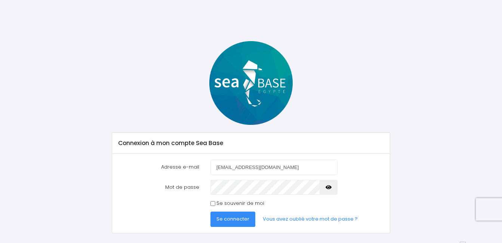
type input "[EMAIL_ADDRESS][DOMAIN_NAME]"
click at [215, 221] on button "Se connecter" at bounding box center [232, 218] width 45 height 15
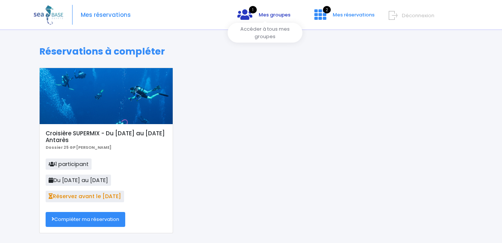
click at [268, 14] on span "Mes groupes" at bounding box center [275, 14] width 32 height 7
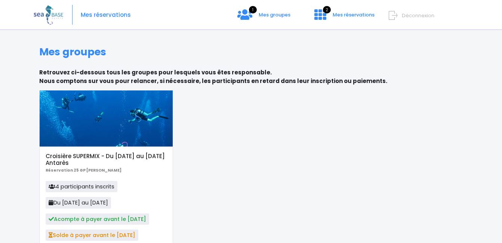
scroll to position [59, 0]
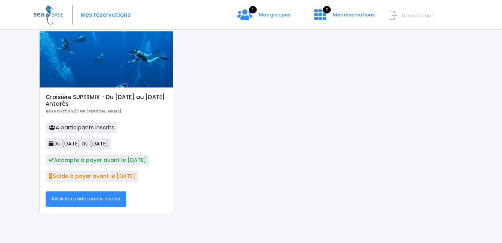
click at [349, 10] on div "Mes réservations 1 Mes groupes 2 Mes réservations Déconnexion" at bounding box center [245, 15] width 423 height 30
click at [348, 12] on span "Mes réservations" at bounding box center [354, 14] width 42 height 7
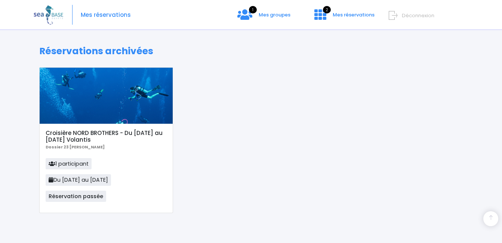
scroll to position [48, 0]
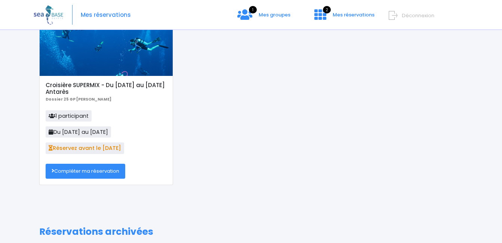
click at [93, 171] on link "Compléter ma réservation" at bounding box center [86, 171] width 80 height 15
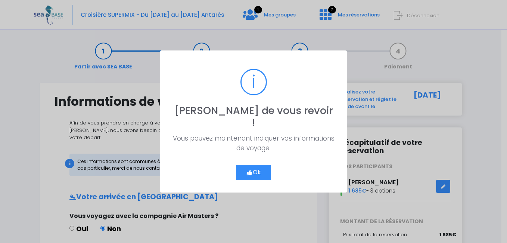
click at [261, 169] on button "Ok" at bounding box center [253, 173] width 35 height 16
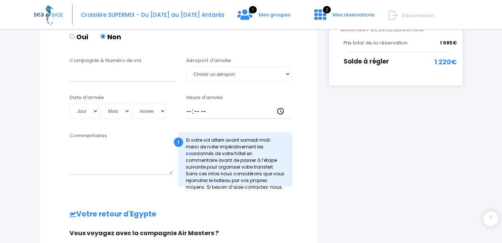
scroll to position [189, 0]
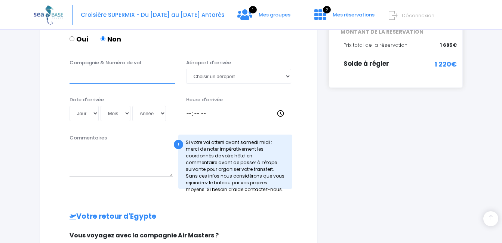
click at [116, 69] on input "Compagnie & Numéro de vol" at bounding box center [121, 76] width 105 height 15
type input "easyjet"
click at [257, 74] on select "Choisir un aéroport Hurghada Marsa Alam" at bounding box center [238, 76] width 105 height 15
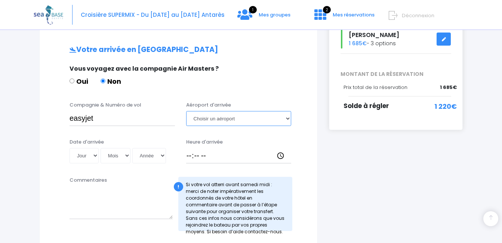
scroll to position [147, 0]
click at [258, 111] on select "Choisir un aéroport Hurghada Marsa Alam" at bounding box center [238, 118] width 105 height 15
select select "Hurghada"
click at [186, 111] on select "Choisir un aéroport Hurghada Marsa Alam" at bounding box center [238, 118] width 105 height 15
click at [93, 148] on select "Jour 01 02 03 04 05 06 07 08 09 10 11 12 13 14 15 16 17 18 19 20 21 22 23 24 25…" at bounding box center [83, 155] width 29 height 15
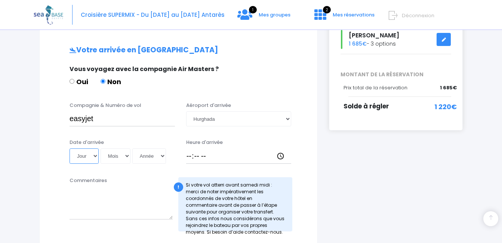
select select "11"
click at [69, 148] on select "Jour 01 02 03 04 05 06 07 08 09 10 11 12 13 14 15 16 17 18 19 20 21 22 23 24 25…" at bounding box center [83, 155] width 29 height 15
click at [118, 149] on select "Mois 01 02 03 04 05 06 07 08 09 10 11 12" at bounding box center [116, 155] width 30 height 15
select select "10"
click at [101, 148] on select "Mois 01 02 03 04 05 06 07 08 09 10 11 12" at bounding box center [116, 155] width 30 height 15
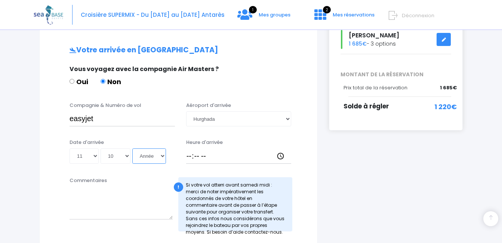
click at [142, 148] on select "Année 2045 2044 2043 2042 2041 2040 2039 2038 2037 2036 2035 2034 2033 2032 203…" at bounding box center [149, 155] width 34 height 15
select select "2025"
click at [132, 148] on select "Année 2045 2044 2043 2042 2041 2040 2039 2038 2037 2036 2035 2034 2033 2032 203…" at bounding box center [149, 155] width 34 height 15
type input "2025-10-11"
click at [121, 114] on input "easyjet" at bounding box center [121, 118] width 105 height 15
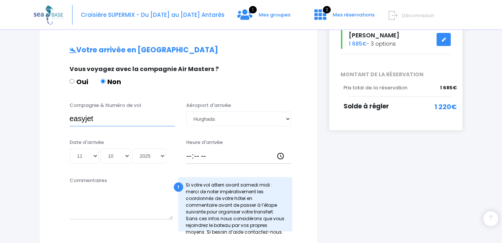
click at [72, 112] on input "easyjet" at bounding box center [121, 118] width 105 height 15
click at [108, 113] on input "Easyjet" at bounding box center [121, 118] width 105 height 15
type input "Easyjet EJU4765"
click at [202, 150] on input "Heure d'arrivée" at bounding box center [238, 155] width 105 height 15
type input "17:15"
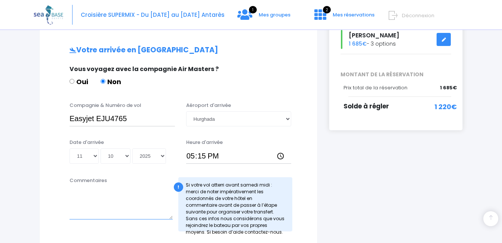
click at [144, 193] on textarea "Commentaires" at bounding box center [120, 202] width 103 height 33
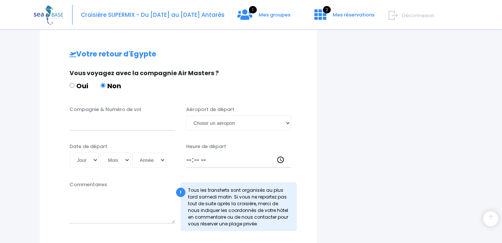
scroll to position [352, 0]
click at [109, 121] on input "Compagnie & Numéro de vol" at bounding box center [121, 122] width 105 height 15
type input "Easyjet EJU4766"
click at [82, 152] on select "Jour 01 02 03 04 05 06 07 08 09 10 11 12 13 14 15 16 17 18 19 20 21 22 23 24 25…" at bounding box center [83, 159] width 29 height 15
select select "18"
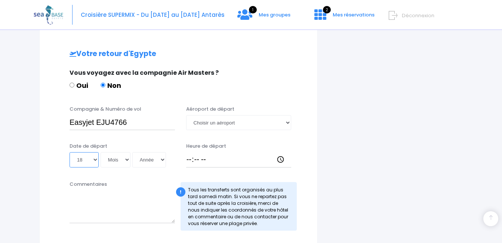
click at [69, 152] on select "Jour 01 02 03 04 05 06 07 08 09 10 11 12 13 14 15 16 17 18 19 20 21 22 23 24 25…" at bounding box center [83, 159] width 29 height 15
click at [116, 152] on select "Mois 01 02 03 04 05 06 07 08 09 10 11 12" at bounding box center [116, 159] width 30 height 15
select select "10"
click at [101, 152] on select "Mois 01 02 03 04 05 06 07 08 09 10 11 12" at bounding box center [116, 159] width 30 height 15
click at [118, 118] on input "Easyjet EJU4766" at bounding box center [121, 122] width 105 height 15
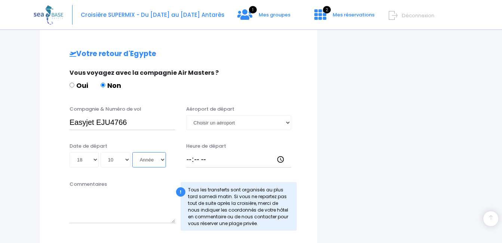
click at [149, 155] on select "Année 2045 2044 2043 2042 2041 2040 2039 2038 2037 2036 2035 2034 2033 2032 203…" at bounding box center [149, 159] width 34 height 15
select select "2025"
click at [132, 152] on select "Année 2045 2044 2043 2042 2041 2040 2039 2038 2037 2036 2035 2034 2033 2032 203…" at bounding box center [149, 159] width 34 height 15
type input "2025-10-18"
click at [188, 152] on input "Heure de départ" at bounding box center [238, 159] width 105 height 15
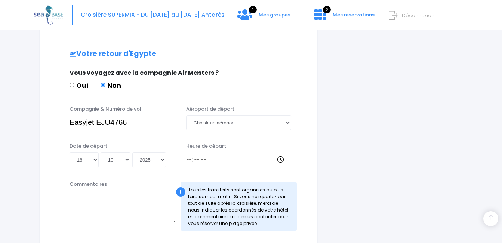
type input "18:00"
click at [330, 186] on div "i Finalisez votre réservation et réglez le solde avant le 27/08/2025 Récapitula…" at bounding box center [395, 15] width 145 height 568
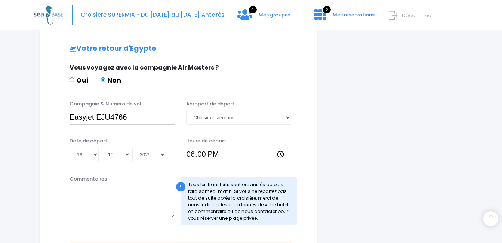
scroll to position [466, 0]
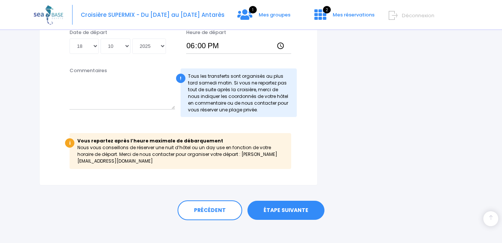
click at [307, 204] on link "ÉTAPE SUIVANTE" at bounding box center [285, 210] width 77 height 19
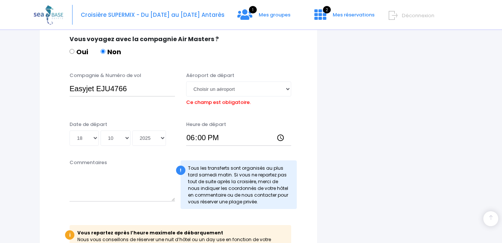
scroll to position [385, 0]
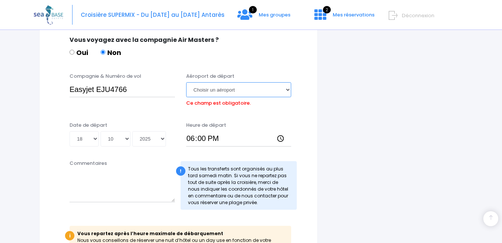
click at [247, 87] on select "Choisir un aéroport Hurghada Marsa Alam" at bounding box center [238, 89] width 105 height 15
select select "Hurghada"
click at [186, 82] on select "Choisir un aéroport Hurghada Marsa Alam" at bounding box center [238, 89] width 105 height 15
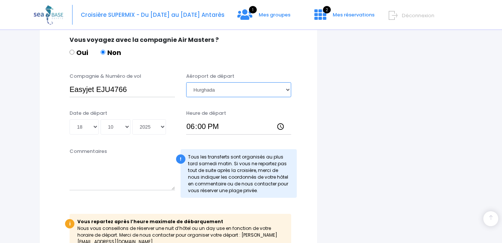
scroll to position [466, 0]
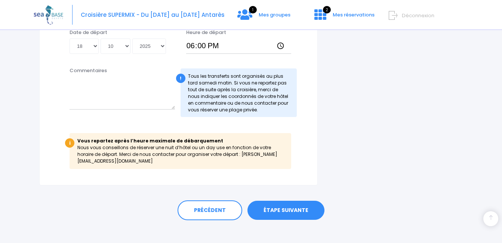
click at [278, 201] on link "ÉTAPE SUIVANTE" at bounding box center [285, 210] width 77 height 19
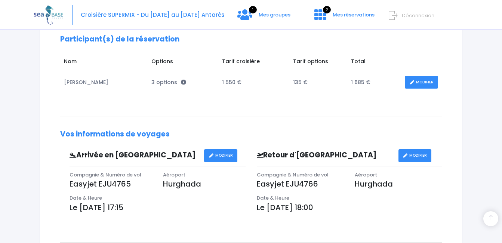
scroll to position [120, 0]
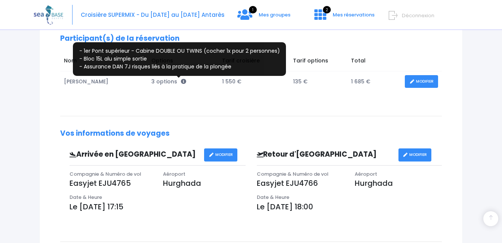
click at [181, 83] on icon at bounding box center [183, 81] width 5 height 5
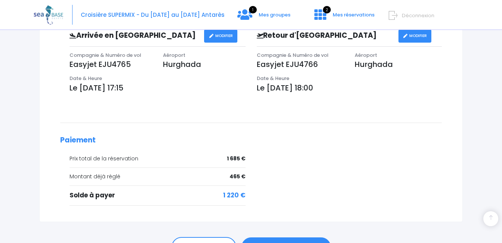
scroll to position [282, 0]
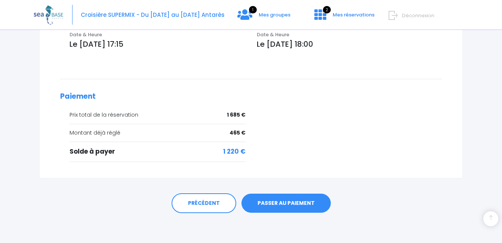
click at [304, 197] on link "PASSER AU PAIEMENT" at bounding box center [285, 203] width 89 height 19
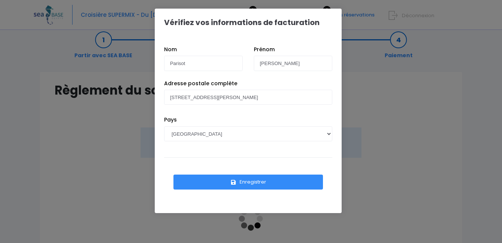
scroll to position [12, 0]
click at [263, 180] on button "Enregistrer" at bounding box center [247, 181] width 149 height 15
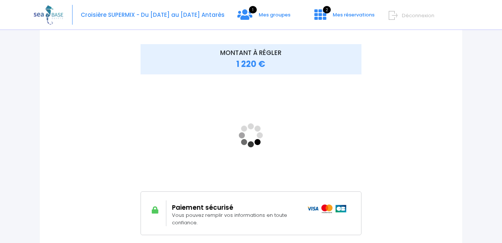
scroll to position [95, 0]
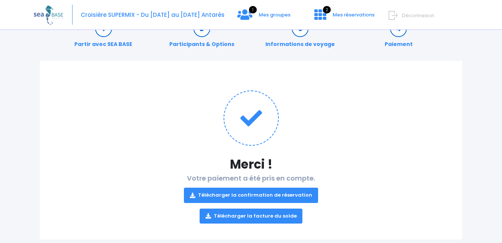
scroll to position [28, 0]
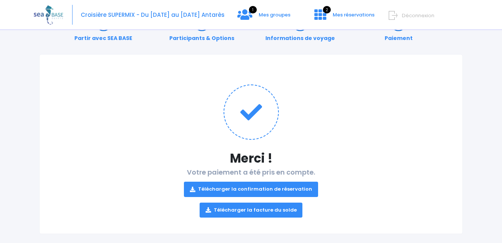
click at [290, 211] on link "Télécharger la facture du solde" at bounding box center [251, 210] width 103 height 15
click at [290, 189] on link "Télécharger la confirmation de réservation" at bounding box center [251, 189] width 134 height 15
